Goal: Task Accomplishment & Management: Use online tool/utility

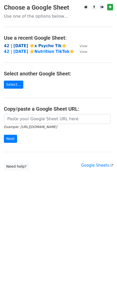
click at [42, 45] on strong "42 | [DATE] ☀️x Psycho Tik☀️" at bounding box center [35, 46] width 63 height 5
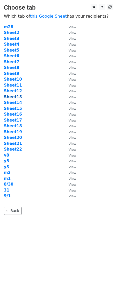
click at [14, 96] on strong "Sheet13" at bounding box center [13, 97] width 18 height 5
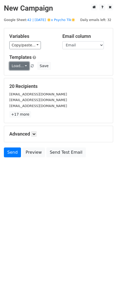
click at [22, 66] on link "Load..." at bounding box center [19, 66] width 20 height 8
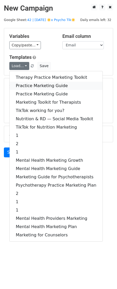
click at [36, 86] on link "Practice Marketing Guide" at bounding box center [56, 86] width 93 height 8
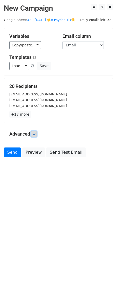
click at [35, 135] on icon at bounding box center [33, 134] width 3 height 3
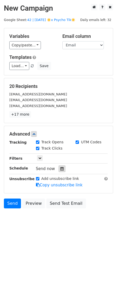
click at [60, 168] on icon at bounding box center [61, 169] width 3 height 4
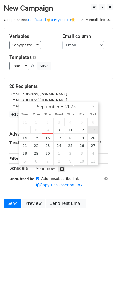
type input "2025-09-13 12:00"
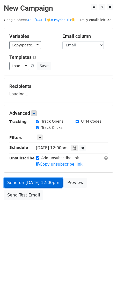
click at [45, 183] on link "Send on Sep 13 at 12:00pm" at bounding box center [33, 183] width 59 height 10
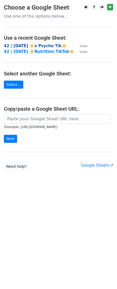
click at [37, 45] on strong "42 | [DATE] ☀️x Psycho Tik☀️" at bounding box center [35, 46] width 63 height 5
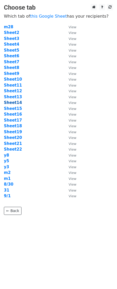
click at [17, 104] on strong "Sheet14" at bounding box center [13, 102] width 18 height 5
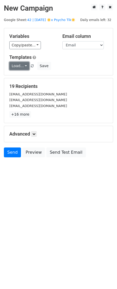
click at [19, 67] on link "Load..." at bounding box center [19, 66] width 20 height 8
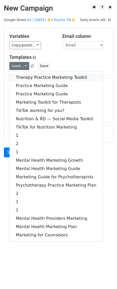
click at [25, 77] on link "Therapy Practice Marketing Toolkit" at bounding box center [56, 77] width 93 height 8
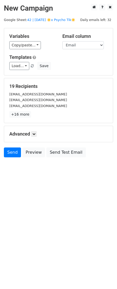
click at [35, 137] on div "Advanced Tracking Track Opens UTM Codes Track Clicks Filters Only include sprea…" at bounding box center [58, 134] width 109 height 16
click at [37, 134] on link at bounding box center [34, 134] width 6 height 6
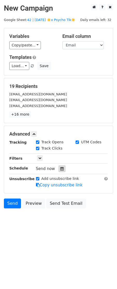
click at [59, 168] on div at bounding box center [62, 169] width 7 height 7
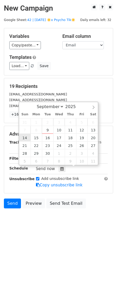
type input "2025-09-14 12:00"
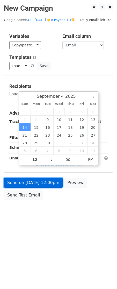
click at [32, 180] on link "Send on Sep 14 at 12:00pm" at bounding box center [33, 183] width 59 height 10
